Goal: Information Seeking & Learning: Learn about a topic

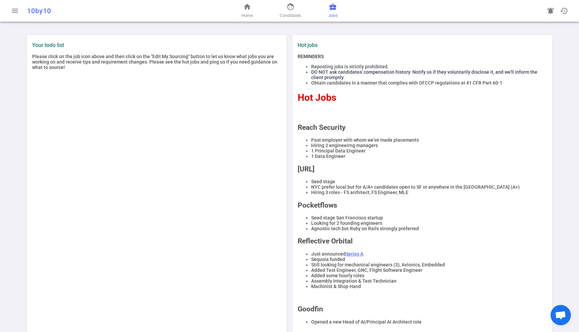
click at [329, 13] on span "Jobs" at bounding box center [332, 15] width 9 height 7
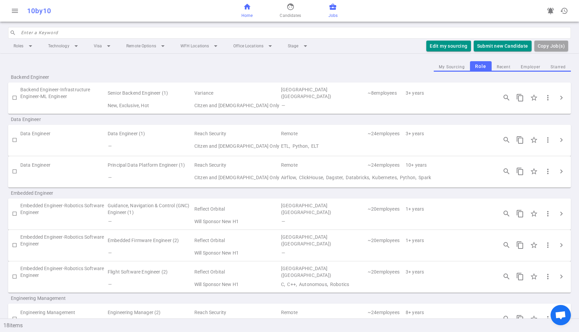
click at [242, 7] on div "home Home face Candidates business_center Jobs" at bounding box center [289, 11] width 187 height 22
click at [243, 7] on span "home" at bounding box center [247, 7] width 8 height 8
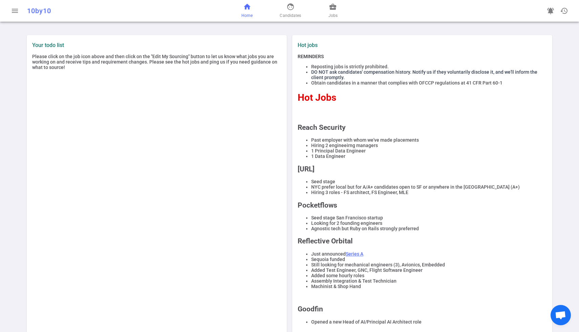
click at [336, 129] on h2 "Reach Security" at bounding box center [421, 128] width 249 height 8
copy h2 "Reach Security"
click at [327, 6] on div "home Home face Candidates business_center Jobs" at bounding box center [289, 11] width 187 height 22
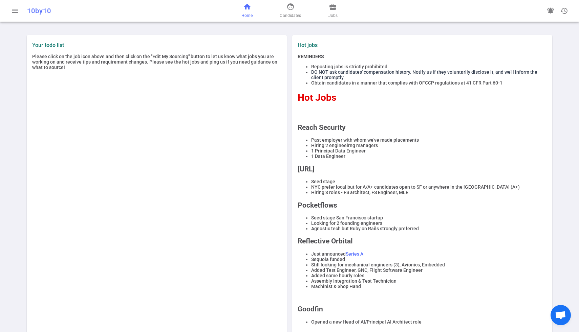
click at [338, 12] on div "home Home face Candidates business_center Jobs" at bounding box center [289, 11] width 187 height 22
click at [334, 10] on span "business_center" at bounding box center [333, 7] width 8 height 8
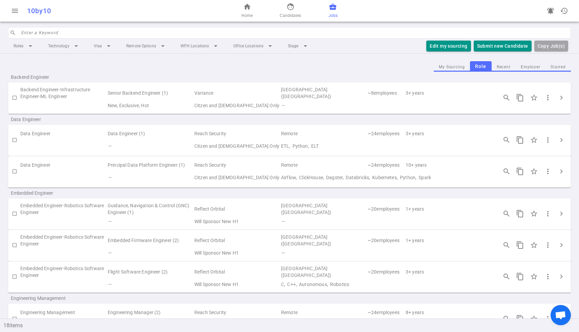
click at [537, 65] on button "Employer" at bounding box center [530, 67] width 30 height 9
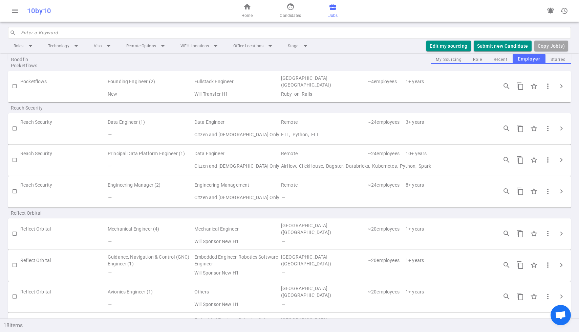
scroll to position [53, 0]
click at [201, 187] on td "Engineering Management" at bounding box center [237, 186] width 87 height 13
click at [562, 192] on span "chevron_right" at bounding box center [561, 192] width 8 height 8
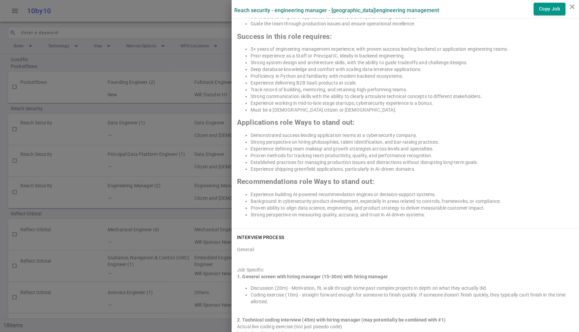
scroll to position [529, 0]
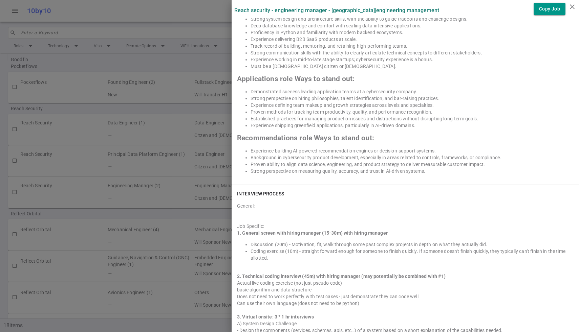
click at [292, 157] on li "Background in cybersecurity product development, especially in areas related to…" at bounding box center [411, 157] width 323 height 7
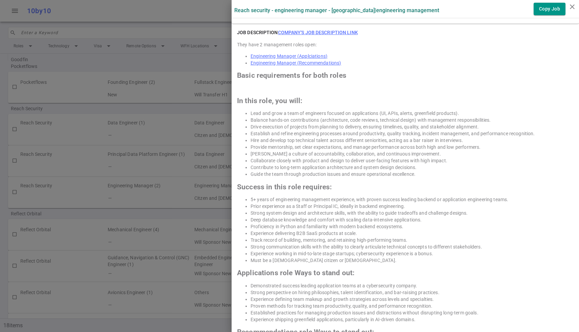
scroll to position [408, 0]
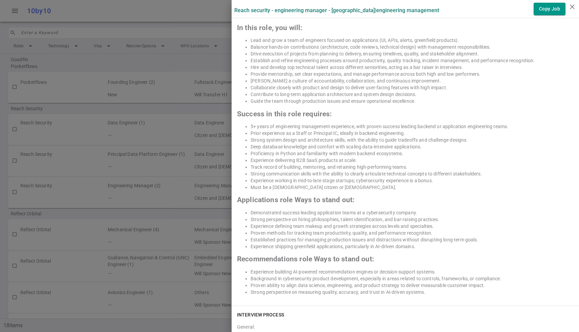
drag, startPoint x: 265, startPoint y: 140, endPoint x: 293, endPoint y: 137, distance: 27.9
click at [293, 137] on li "Strong system design and architecture skills, with the ability to guide tradeof…" at bounding box center [411, 140] width 323 height 7
drag, startPoint x: 296, startPoint y: 133, endPoint x: 338, endPoint y: 132, distance: 42.6
click at [338, 132] on li "Prior experience as a Staff or Principal IC, ideally in backend engineering." at bounding box center [411, 133] width 323 height 7
copy li "Staff or Principal IC"
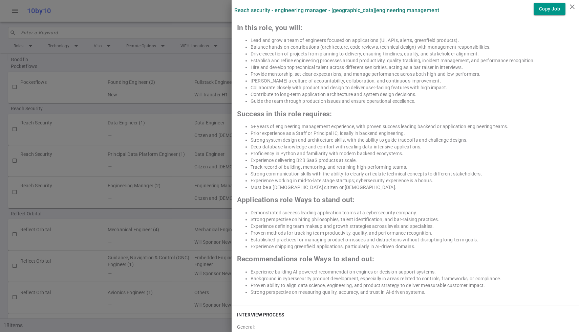
click at [191, 93] on div at bounding box center [289, 166] width 579 height 332
